Goal: Information Seeking & Learning: Learn about a topic

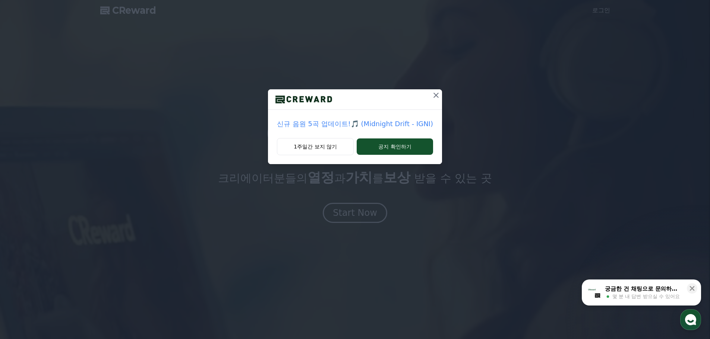
click at [399, 125] on p "신규 음원 5곡 업데이트!🎵 (Midnight Drift - IGNI)" at bounding box center [355, 124] width 156 height 10
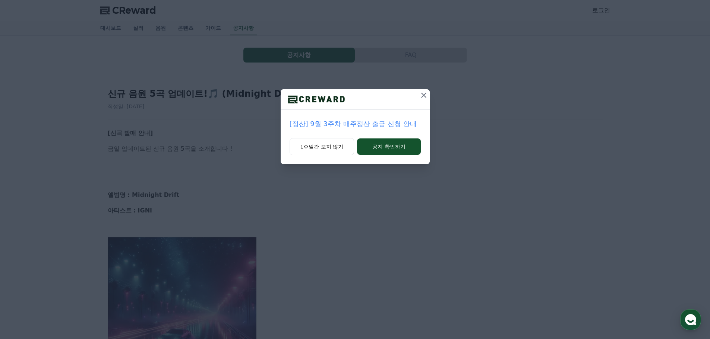
click at [426, 95] on icon at bounding box center [423, 95] width 9 height 9
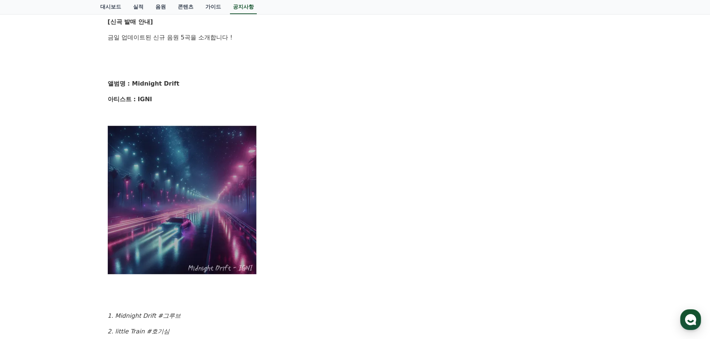
scroll to position [112, 0]
drag, startPoint x: 133, startPoint y: 85, endPoint x: 177, endPoint y: 89, distance: 43.4
click at [177, 89] on div "[신곡 발매 안내] 금일 업데이트된 신규 음원 5곡을 소개합니다 ! 앨범명 : Midnight Drift 아티스트 : IGNI 1. Midni…" at bounding box center [355, 277] width 495 height 521
drag, startPoint x: 177, startPoint y: 86, endPoint x: 131, endPoint y: 83, distance: 45.9
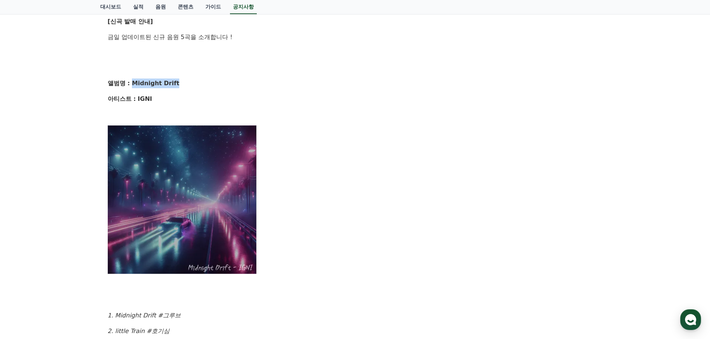
click at [131, 83] on p "앨범명 : Midnight Drift" at bounding box center [355, 84] width 495 height 10
copy strong "Midnight Drift"
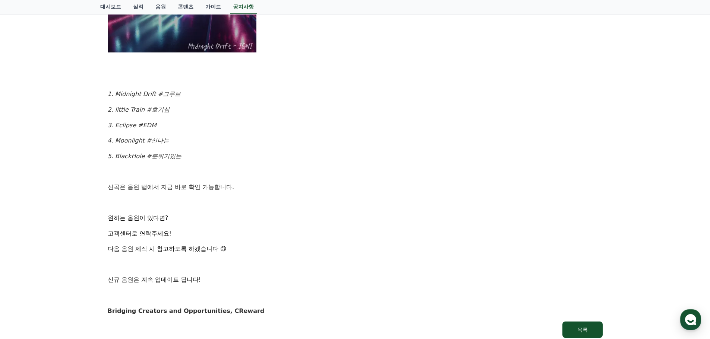
scroll to position [438, 0]
